Goal: Task Accomplishment & Management: Manage account settings

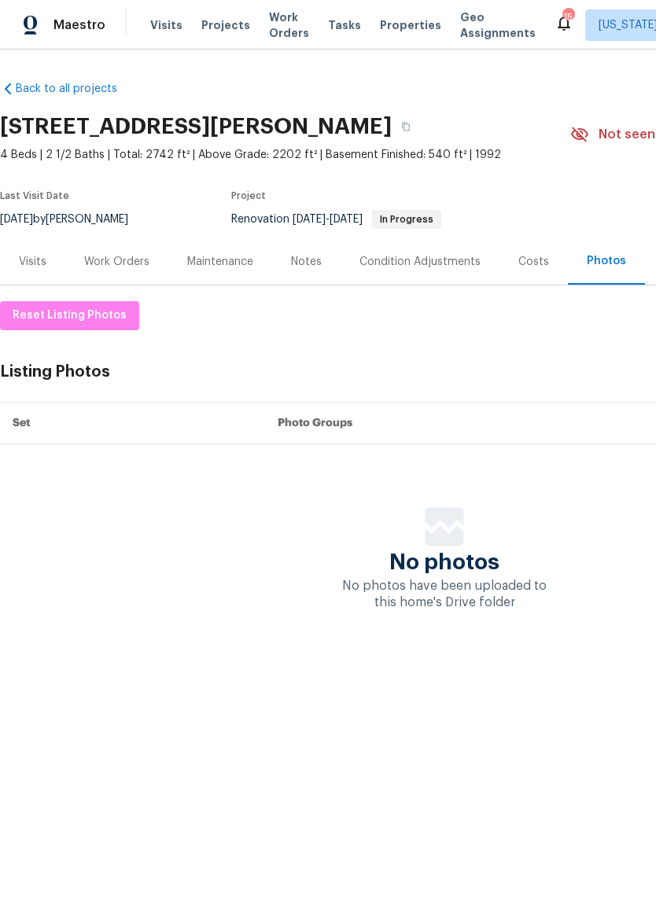
scroll to position [0, 211]
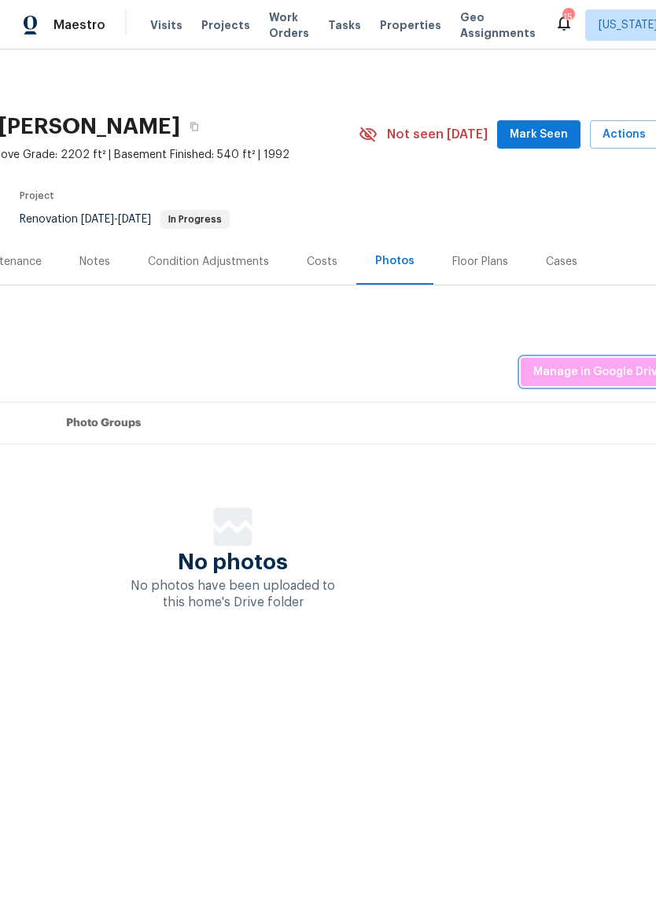
click at [595, 373] on span "Manage in Google Drive" at bounding box center [598, 372] width 131 height 20
click at [590, 358] on button "Manage in Google Drive" at bounding box center [598, 372] width 156 height 29
click at [93, 252] on div "Notes" at bounding box center [95, 261] width 68 height 46
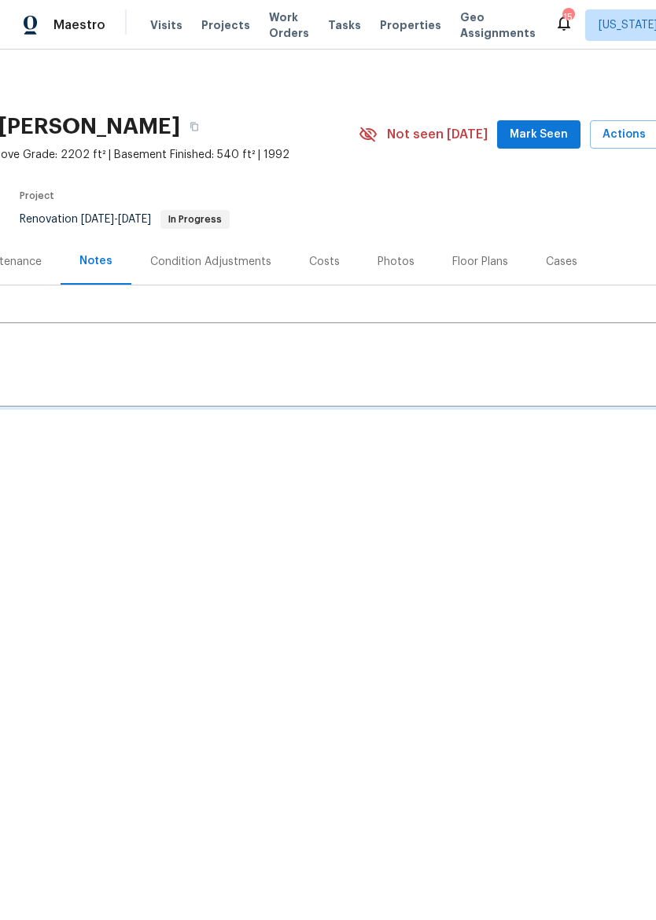
click at [198, 257] on div "Condition Adjustments" at bounding box center [210, 262] width 121 height 16
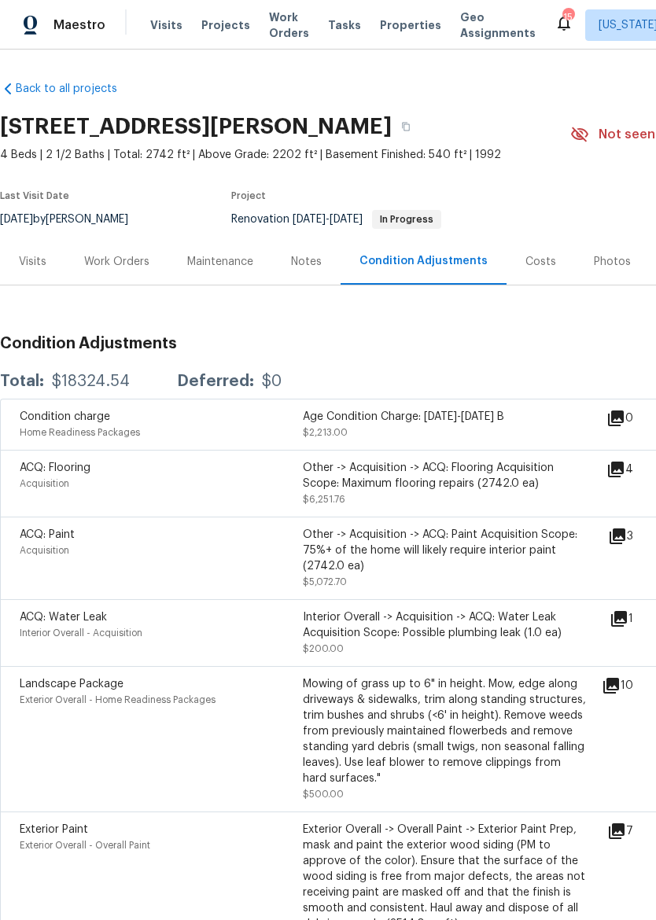
click at [108, 259] on div "Work Orders" at bounding box center [116, 262] width 65 height 16
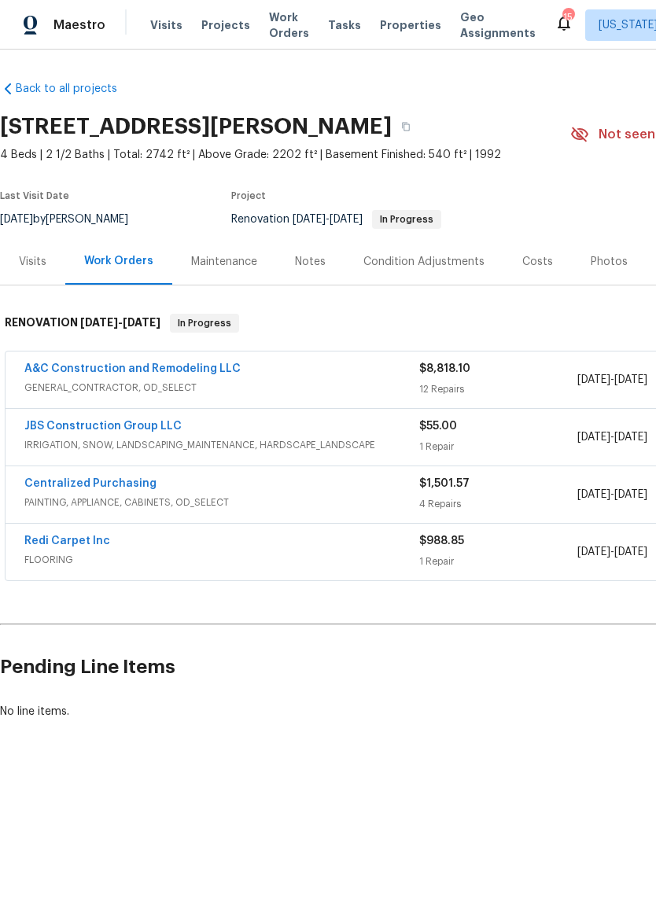
click at [542, 387] on div "12 Repairs" at bounding box center [498, 389] width 158 height 16
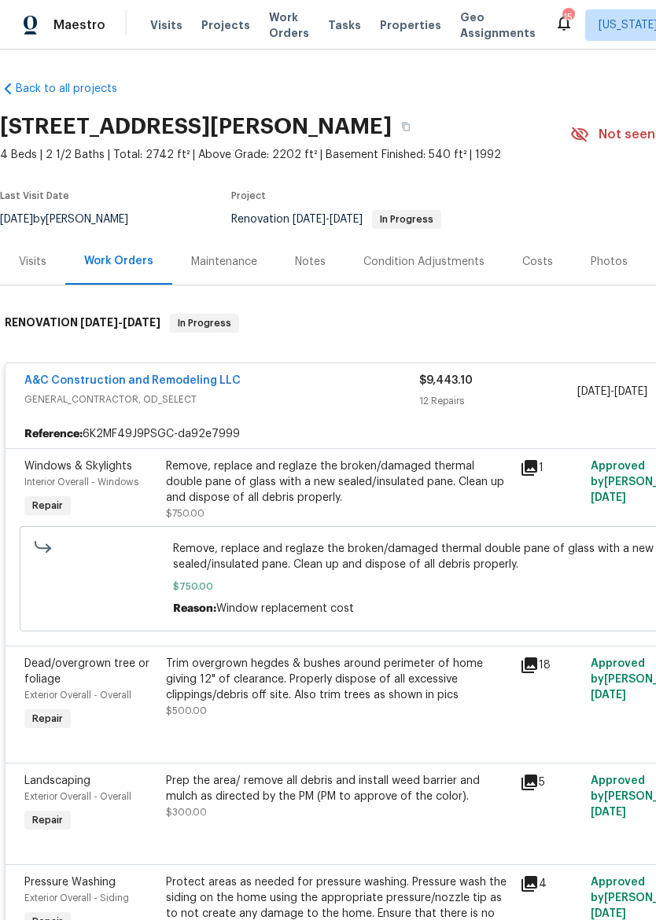
click at [377, 493] on div "Remove, replace and reglaze the broken/damaged thermal double pane of glass wit…" at bounding box center [338, 481] width 344 height 47
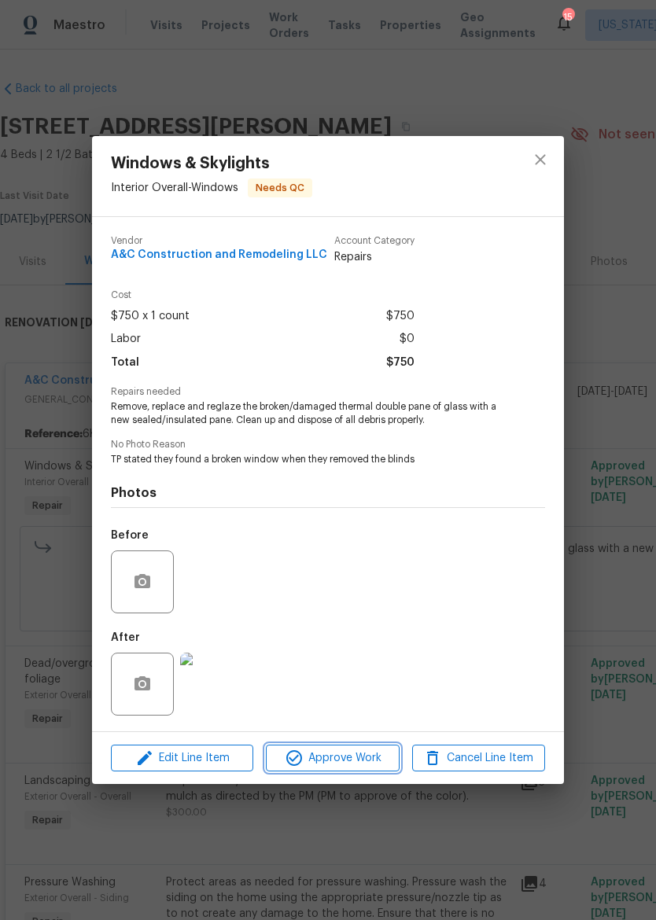
click at [348, 762] on span "Approve Work" at bounding box center [331, 758] width 123 height 20
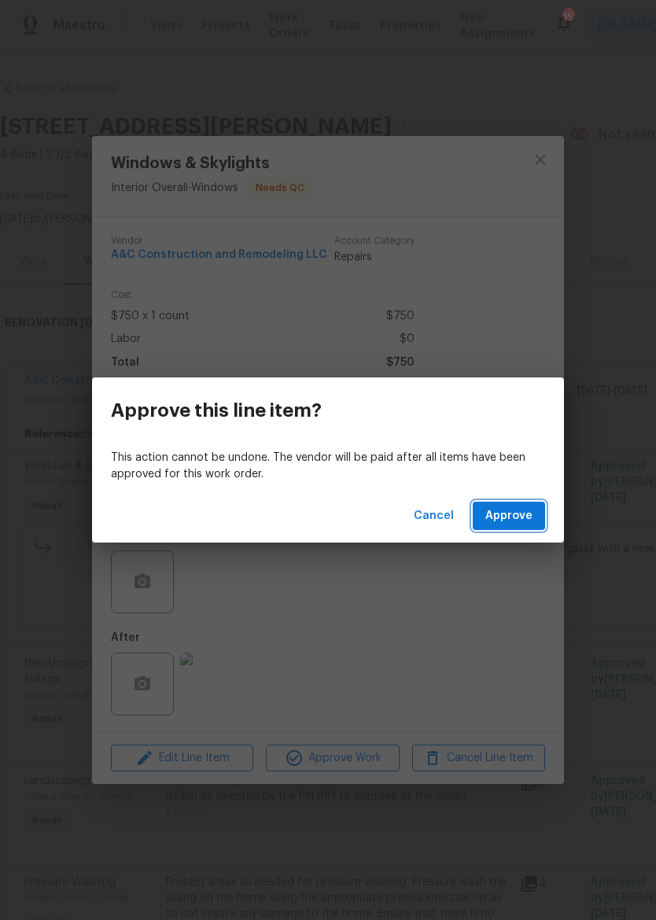
click at [515, 526] on button "Approve" at bounding box center [508, 516] width 72 height 29
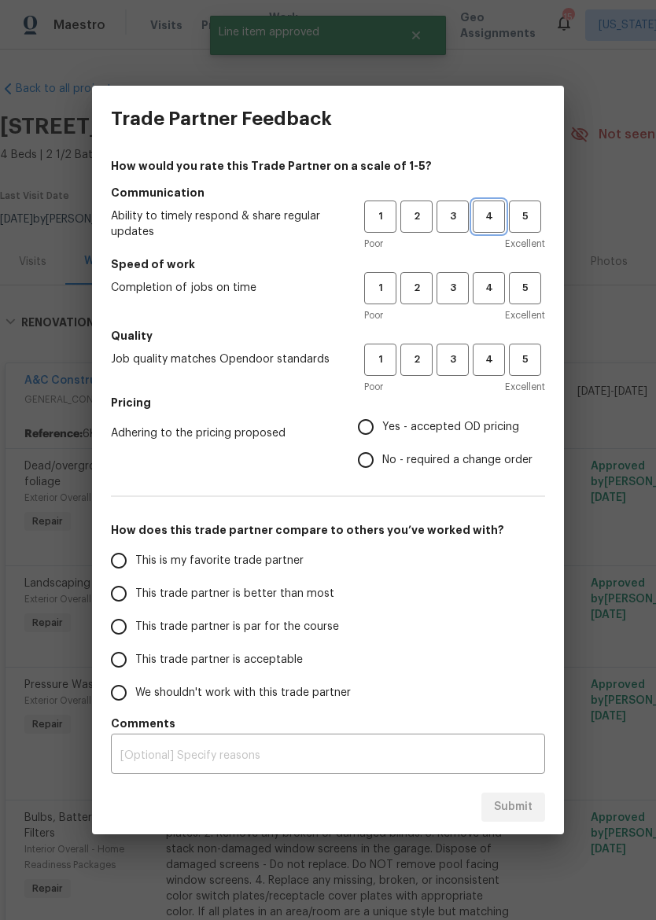
click at [487, 209] on span "4" at bounding box center [488, 217] width 29 height 18
click at [452, 292] on span "3" at bounding box center [452, 288] width 29 height 18
click at [463, 362] on span "3" at bounding box center [452, 360] width 29 height 18
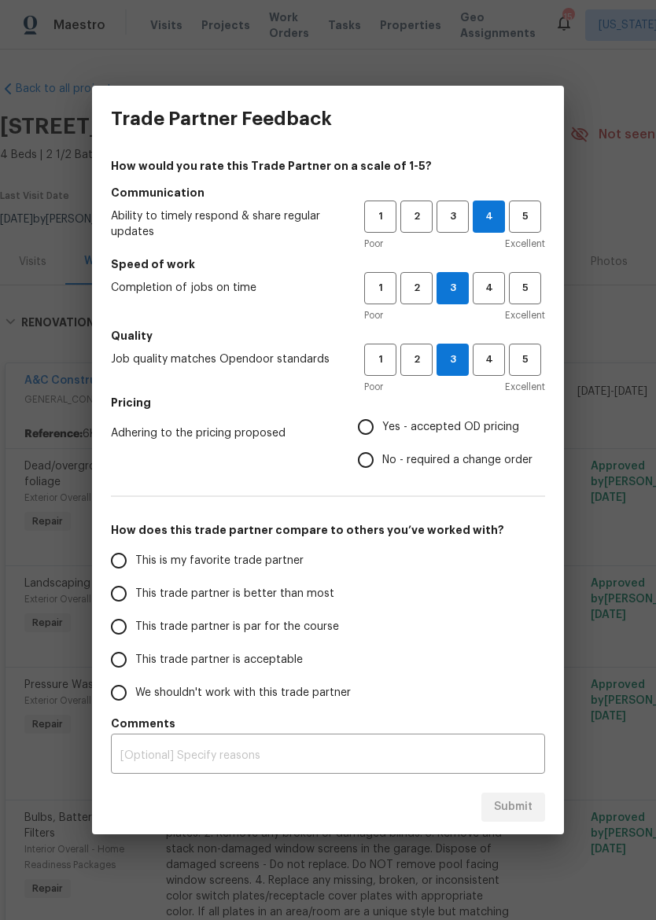
click at [440, 432] on span "Yes - accepted OD pricing" at bounding box center [450, 427] width 137 height 17
click at [382, 432] on input "Yes - accepted OD pricing" at bounding box center [365, 426] width 33 height 33
radio input "true"
click at [435, 459] on span "No - required a change order" at bounding box center [457, 460] width 150 height 17
click at [382, 459] on input "No - required a change order" at bounding box center [365, 459] width 33 height 33
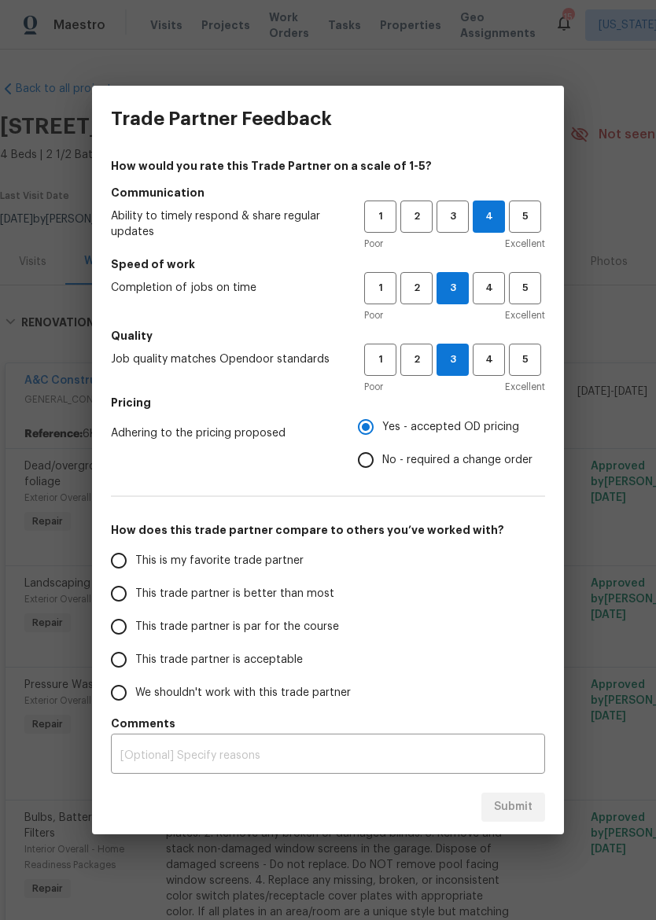
radio input "true"
click at [283, 624] on span "This trade partner is par for the course" at bounding box center [237, 627] width 204 height 17
click at [135, 624] on input "This trade partner is par for the course" at bounding box center [118, 626] width 33 height 33
click at [520, 809] on span "Submit" at bounding box center [513, 807] width 39 height 20
radio input "true"
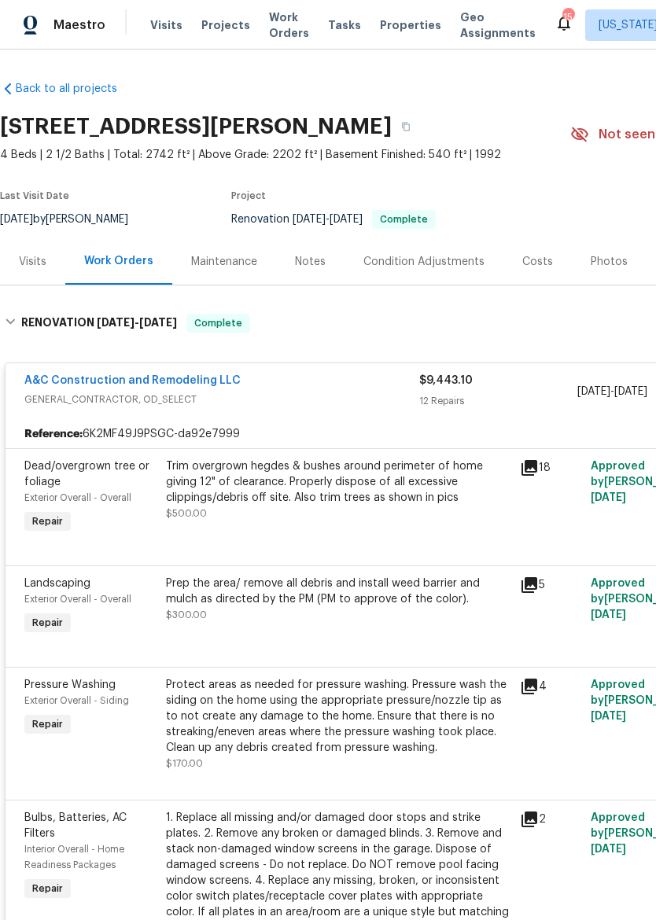
click at [423, 15] on div "Visits Projects Work Orders Tasks Properties Geo Assignments" at bounding box center [352, 24] width 404 height 31
click at [381, 12] on div "Visits Projects Work Orders Tasks Properties Geo Assignments" at bounding box center [352, 24] width 404 height 31
click at [380, 24] on span "Properties" at bounding box center [410, 25] width 61 height 16
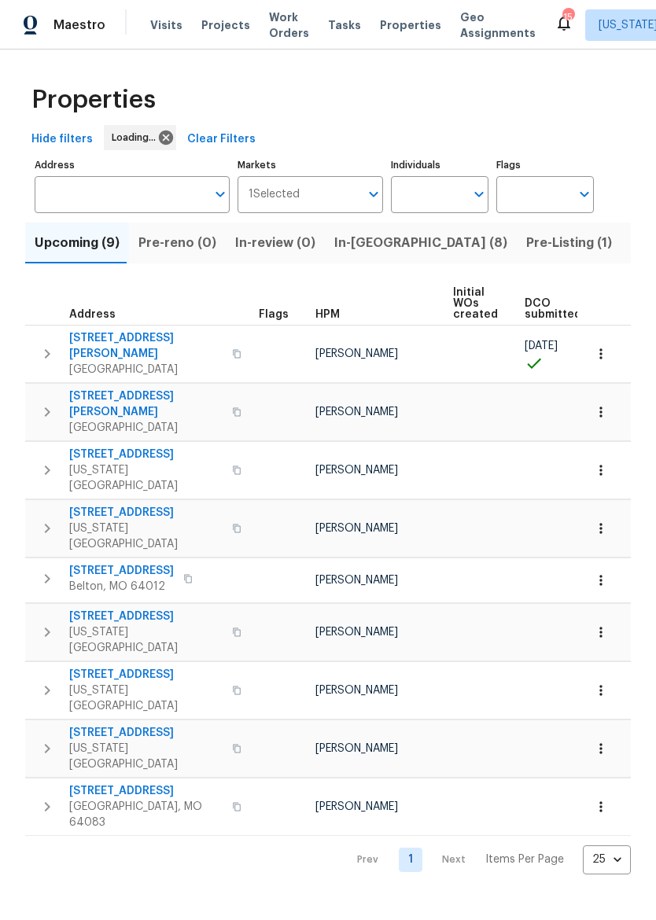
click at [56, 21] on span "Maestro" at bounding box center [79, 25] width 52 height 16
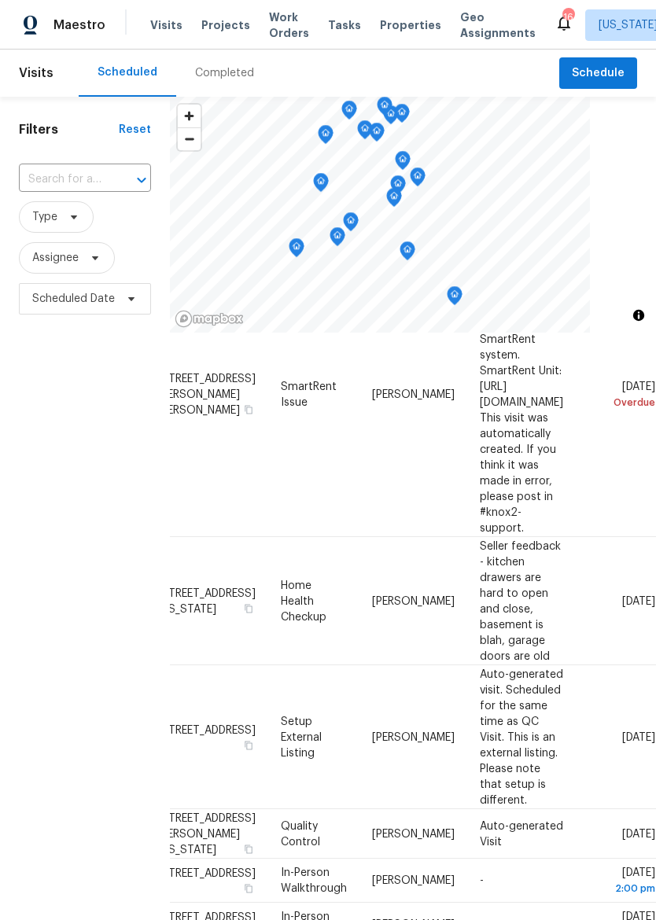
scroll to position [235, 149]
click at [615, 665] on td "[DATE]" at bounding box center [615, 737] width 80 height 144
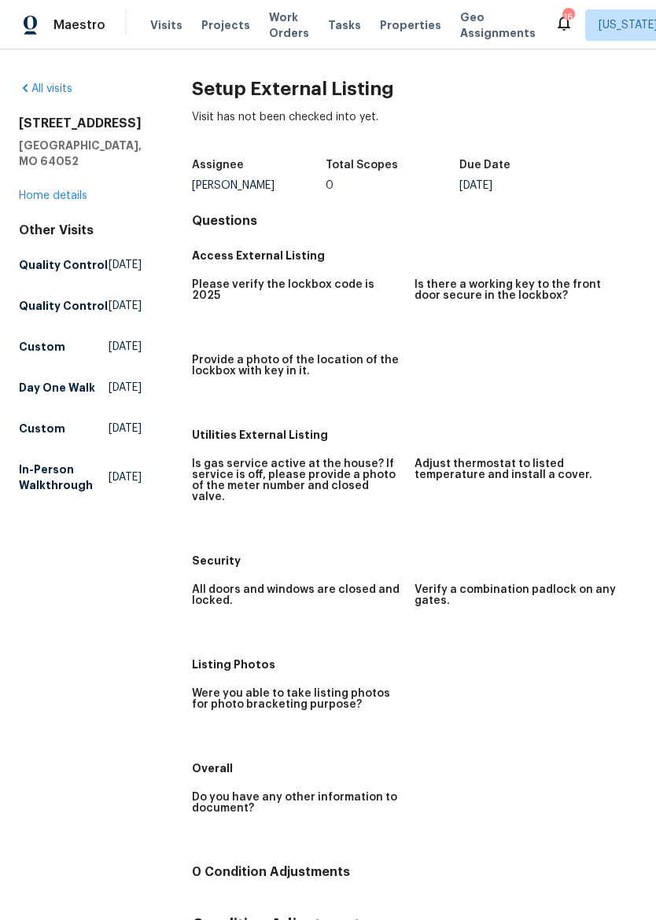
click at [46, 85] on link "All visits" at bounding box center [45, 88] width 53 height 11
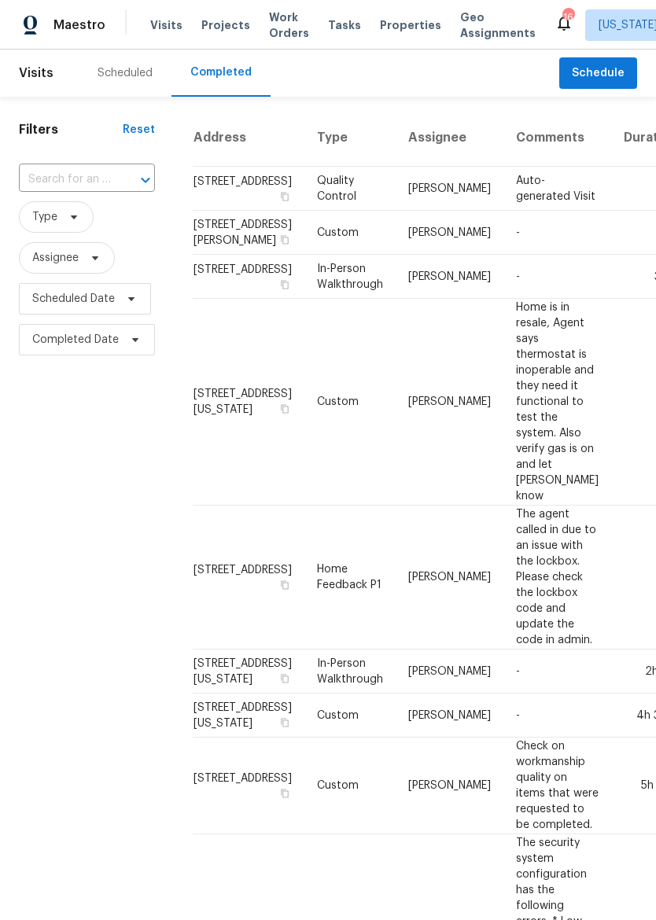
click at [73, 24] on span "Maestro" at bounding box center [79, 25] width 52 height 16
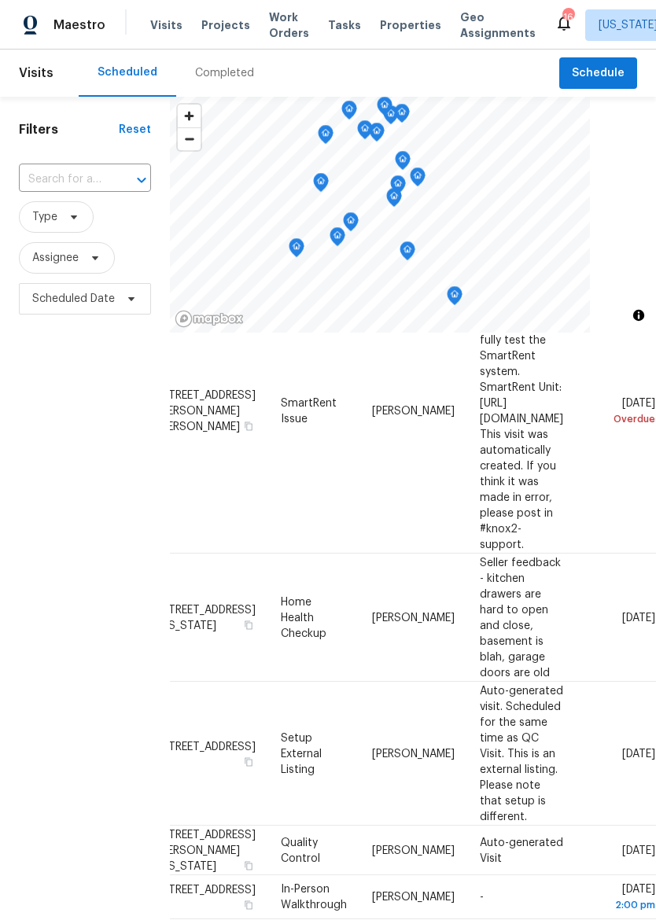
scroll to position [219, 149]
click at [0, 0] on icon at bounding box center [0, 0] width 0 height 0
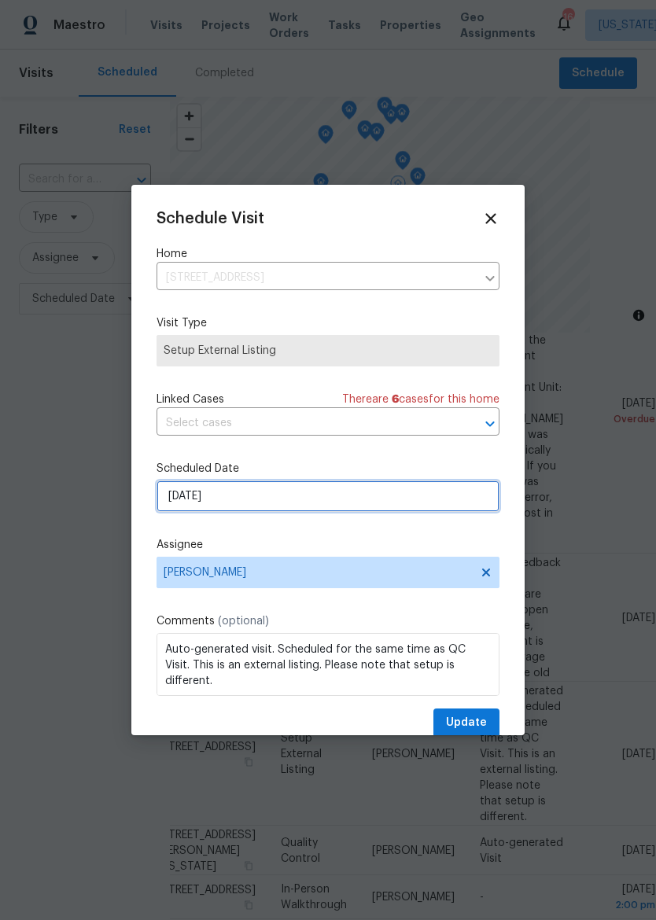
click at [353, 489] on input "10/2/2025" at bounding box center [327, 495] width 343 height 31
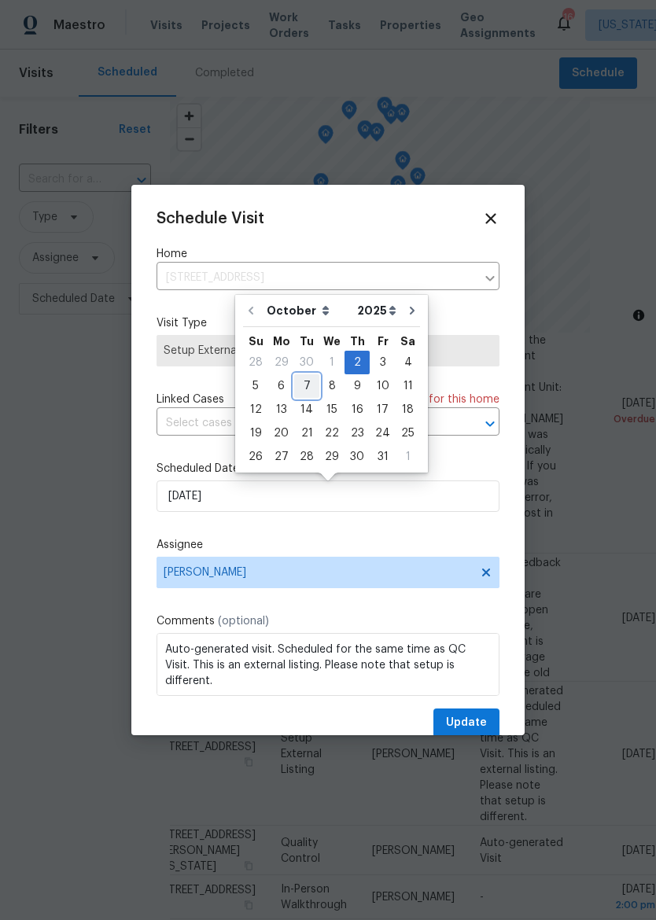
click at [309, 378] on div "7" at bounding box center [306, 386] width 25 height 22
type input "10/7/2025"
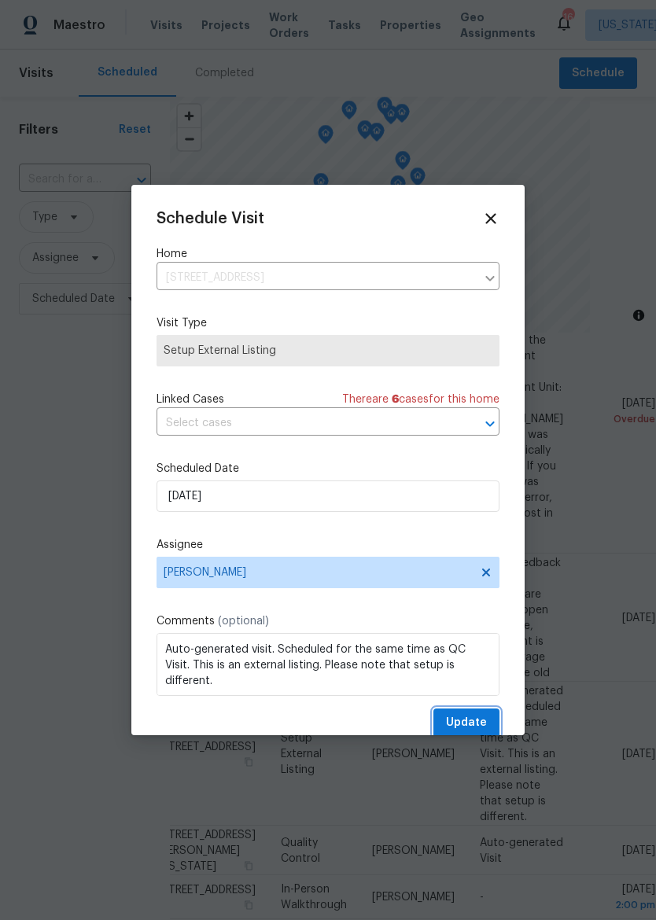
click at [467, 730] on span "Update" at bounding box center [466, 723] width 41 height 20
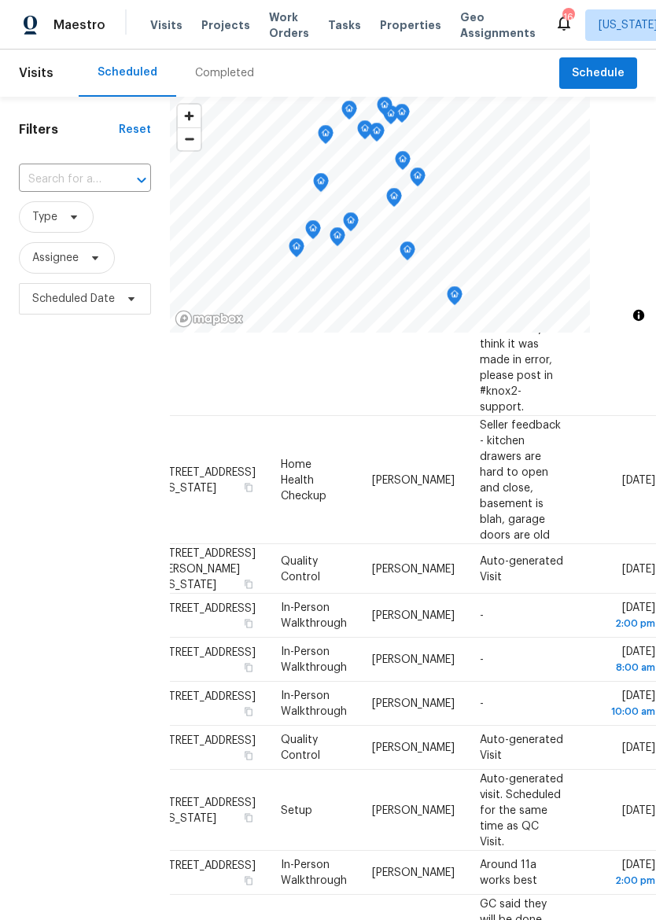
scroll to position [356, 149]
click at [0, 0] on icon at bounding box center [0, 0] width 0 height 0
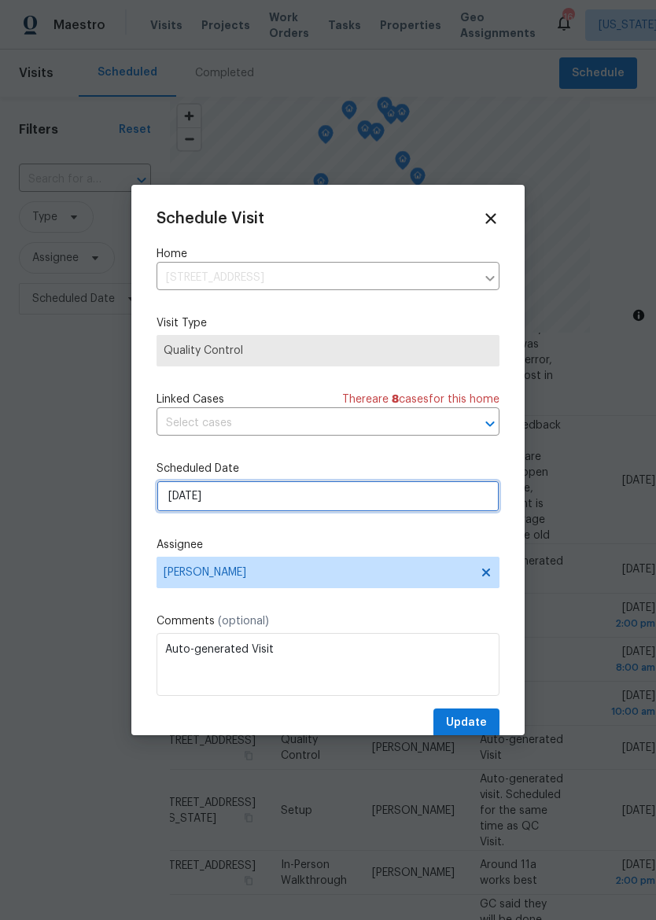
click at [417, 512] on input "10/3/2025" at bounding box center [327, 495] width 343 height 31
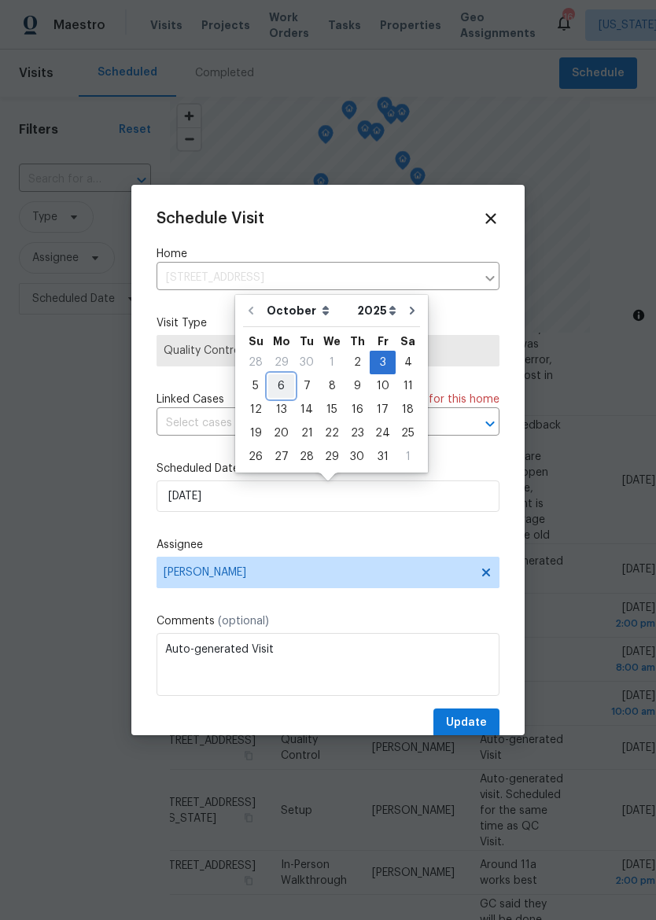
click at [283, 389] on div "6" at bounding box center [281, 386] width 26 height 22
type input "10/6/2025"
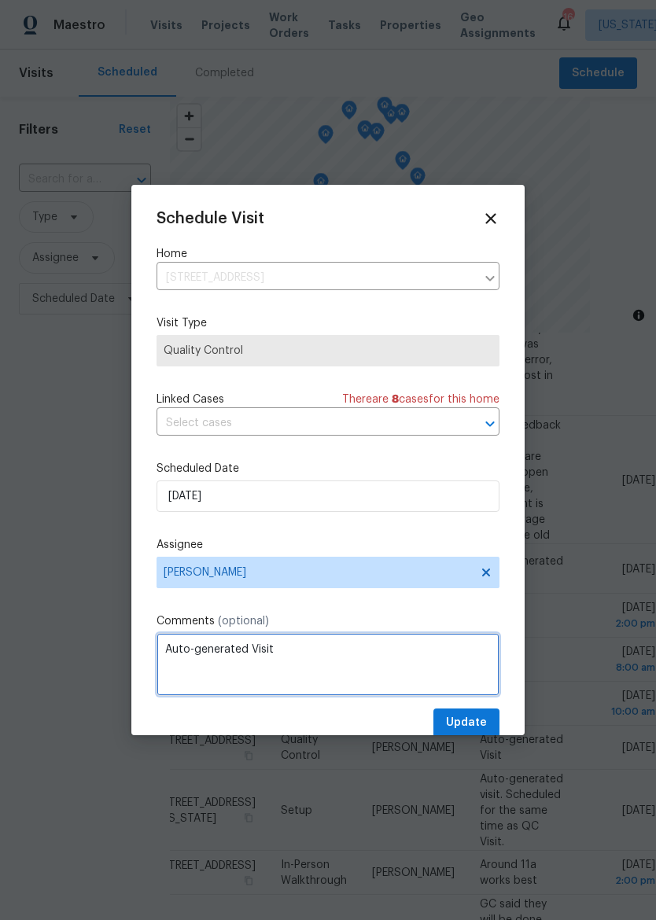
click at [466, 696] on textarea "Auto-generated Visit" at bounding box center [327, 664] width 343 height 63
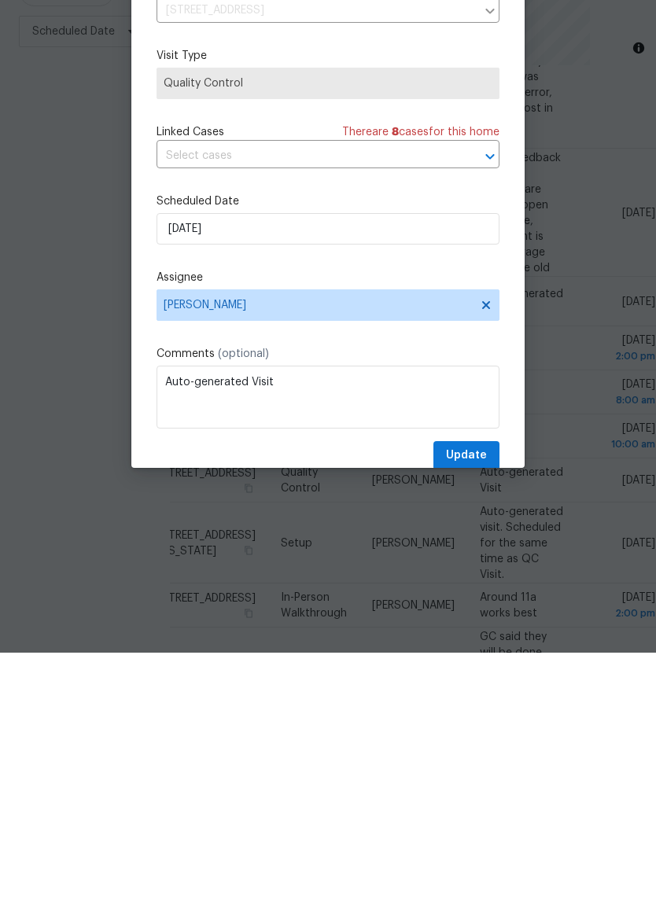
click at [475, 713] on span "Update" at bounding box center [466, 723] width 41 height 20
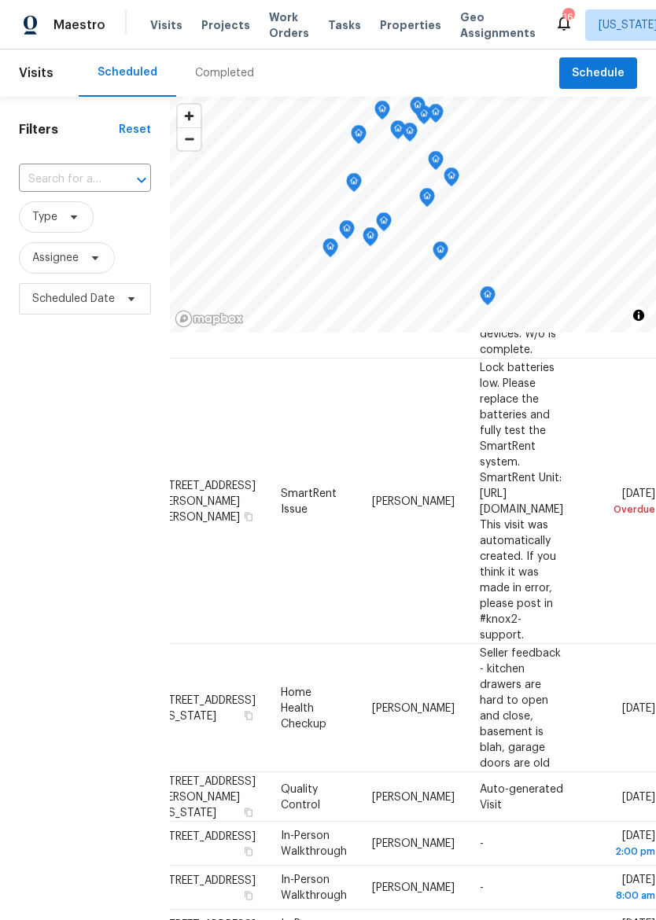
scroll to position [128, 149]
click at [0, 0] on icon at bounding box center [0, 0] width 0 height 0
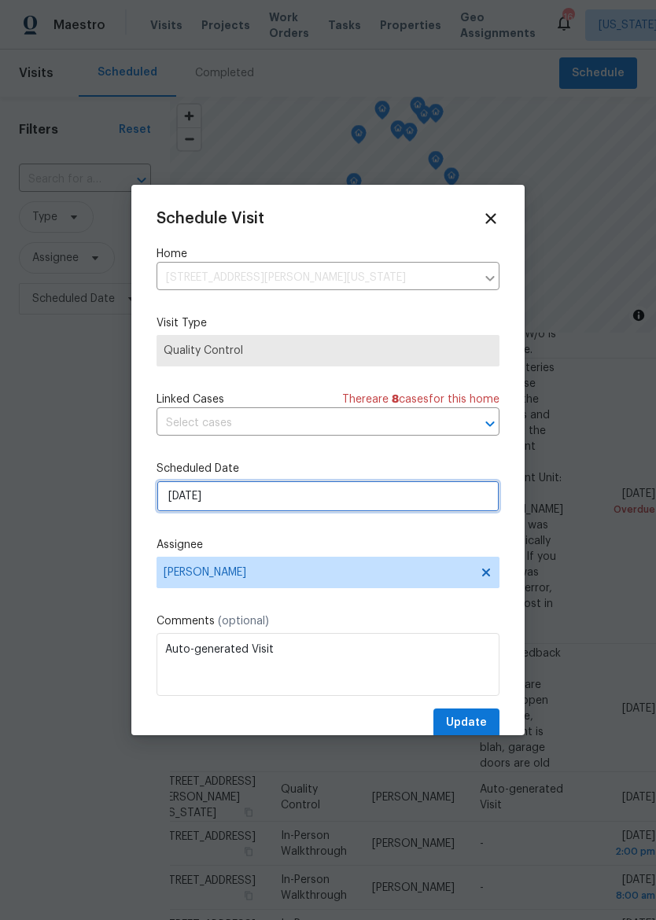
click at [358, 503] on input "10/2/2025" at bounding box center [327, 495] width 343 height 31
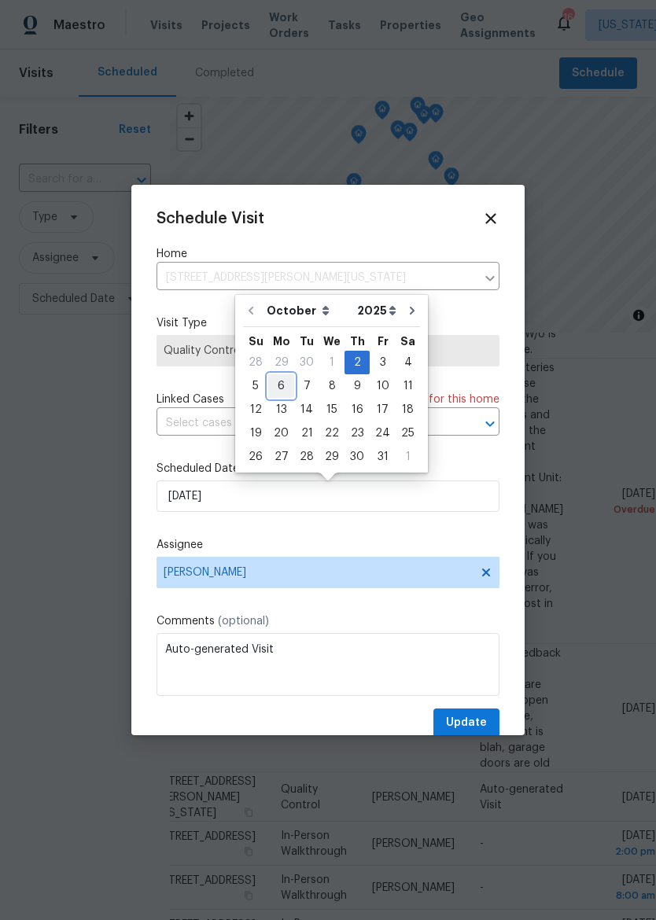
click at [280, 384] on div "6" at bounding box center [281, 386] width 26 height 22
type input "10/6/2025"
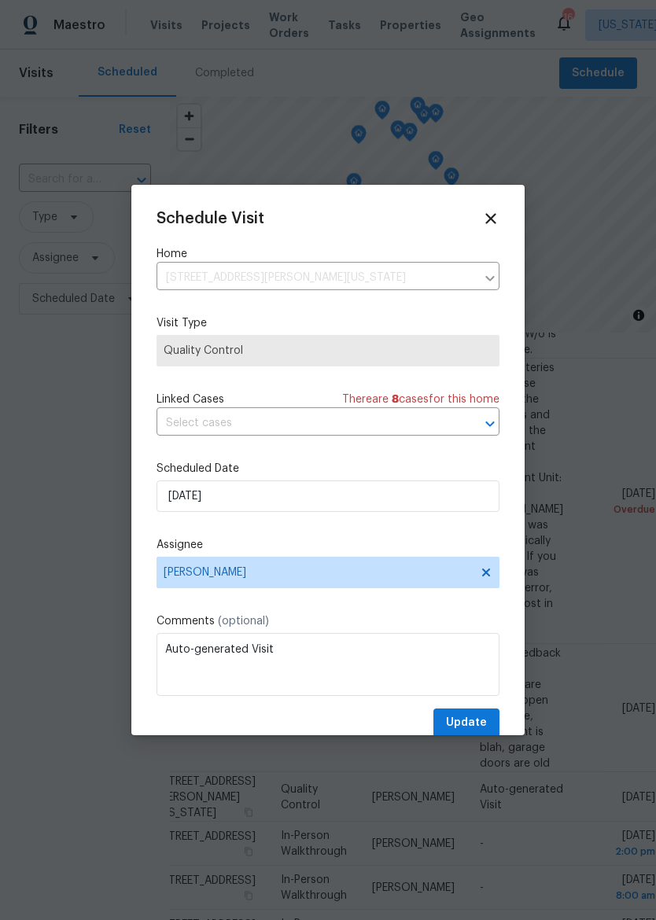
click at [469, 716] on button "Update" at bounding box center [466, 722] width 66 height 29
